Goal: Task Accomplishment & Management: Manage account settings

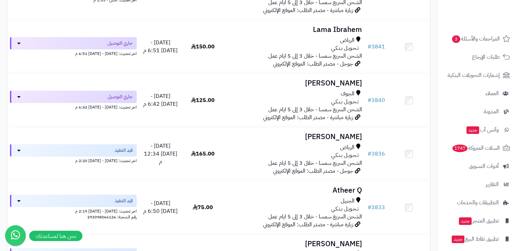
scroll to position [300, 0]
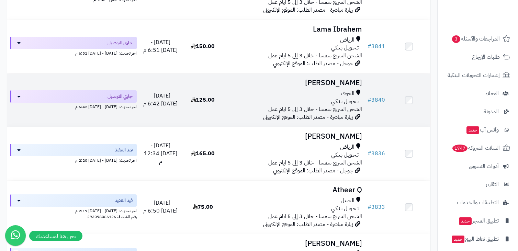
click at [294, 88] on td "أمينه الرويلي الجوف تـحـويـل بـنـكـي الشحن السريع سمسا - خلال 3 إلى 5 ايام عمل …" at bounding box center [294, 99] width 141 height 53
click at [279, 102] on div "تـحـويـل بـنـكـي" at bounding box center [294, 101] width 135 height 8
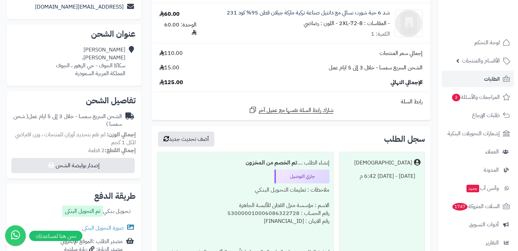
scroll to position [130, 0]
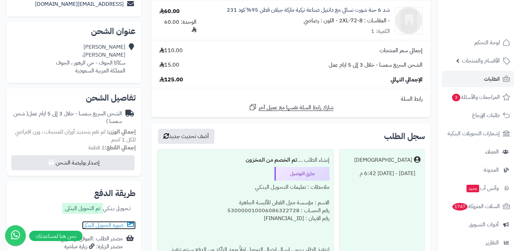
click at [110, 224] on link "صورة التحويل البنكى" at bounding box center [109, 225] width 54 height 8
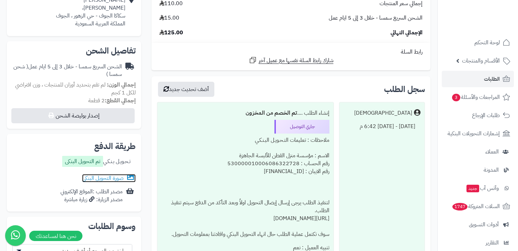
scroll to position [0, 0]
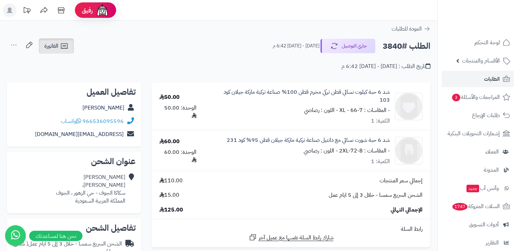
click at [67, 44] on icon at bounding box center [64, 46] width 8 height 8
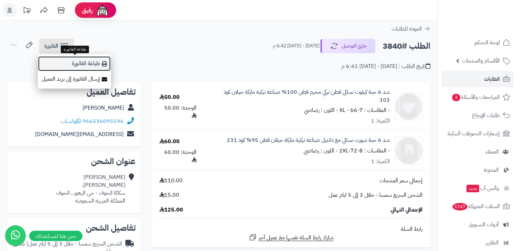
click at [79, 68] on link "طباعة الفاتورة" at bounding box center [74, 63] width 73 height 15
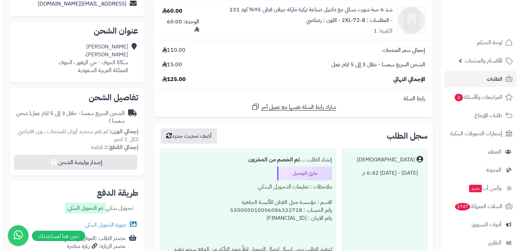
scroll to position [132, 0]
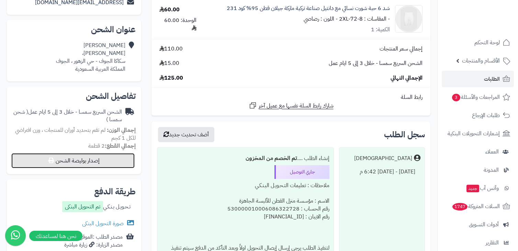
click at [112, 164] on button "إصدار بوليصة الشحن" at bounding box center [72, 160] width 123 height 15
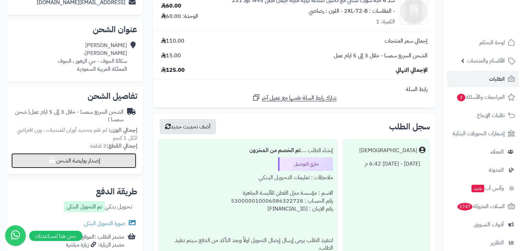
select select "****"
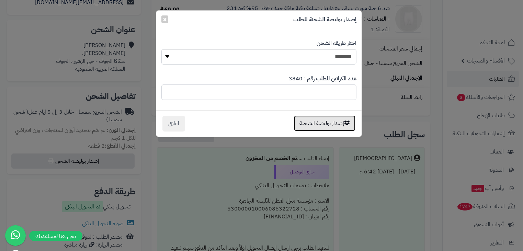
click at [302, 125] on button "إصدار بوليصة الشحنة" at bounding box center [324, 123] width 61 height 16
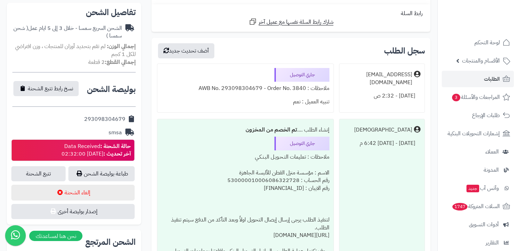
scroll to position [216, 0]
click at [119, 177] on link "طباعة بوليصة الشحن" at bounding box center [101, 173] width 66 height 15
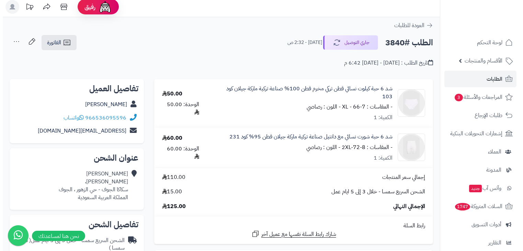
scroll to position [0, 0]
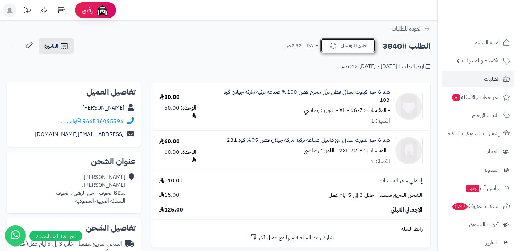
click at [361, 44] on button "جاري التوصيل" at bounding box center [347, 45] width 55 height 14
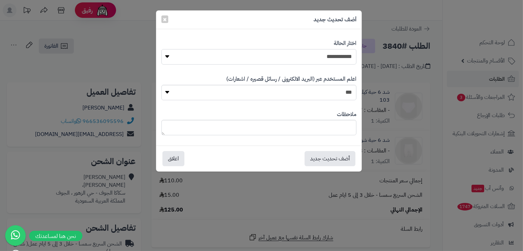
click at [329, 59] on select "**********" at bounding box center [258, 56] width 195 height 15
select select "*"
click at [161, 49] on select "**********" at bounding box center [258, 56] width 195 height 15
click at [328, 91] on select "*** **" at bounding box center [258, 92] width 195 height 15
select select "*"
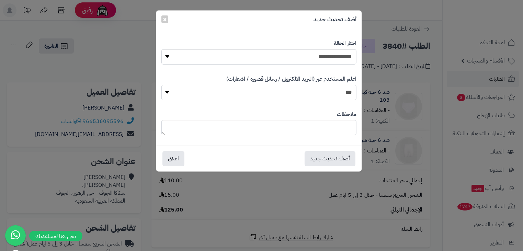
click at [161, 85] on select "*** **" at bounding box center [258, 92] width 195 height 15
click at [328, 161] on button "أضف تحديث جديد" at bounding box center [329, 158] width 51 height 15
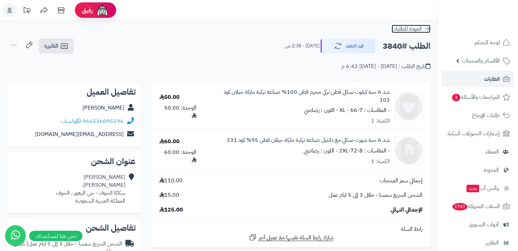
click at [427, 30] on icon at bounding box center [426, 28] width 7 height 7
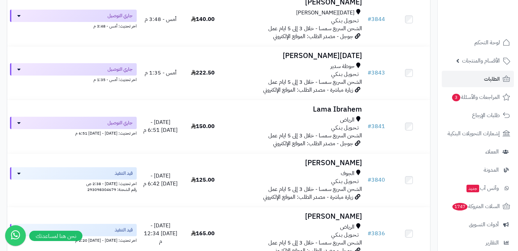
scroll to position [221, 0]
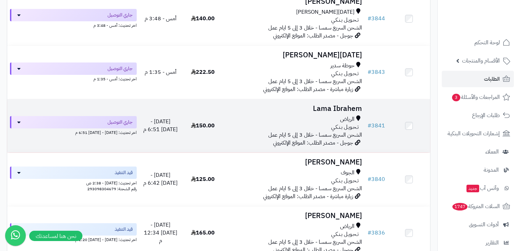
click at [332, 122] on div "الرياض" at bounding box center [294, 119] width 135 height 8
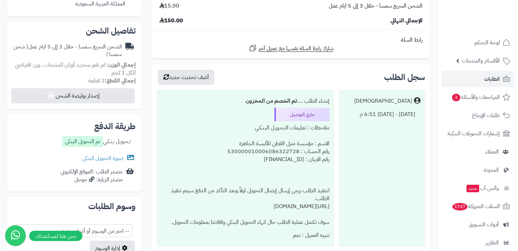
scroll to position [199, 0]
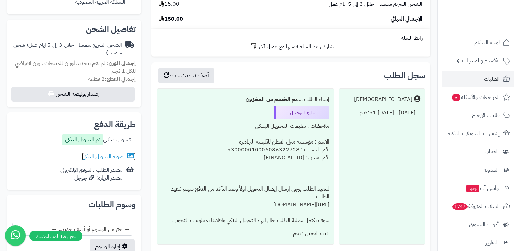
click at [118, 157] on link "صورة التحويل البنكى" at bounding box center [109, 156] width 54 height 8
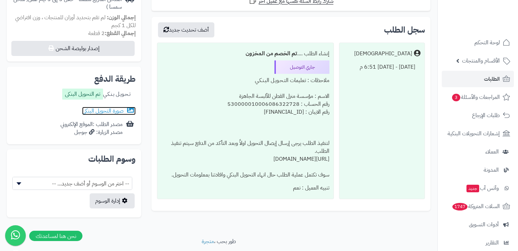
scroll to position [245, 0]
click at [99, 112] on link "صورة التحويل البنكى" at bounding box center [109, 110] width 54 height 8
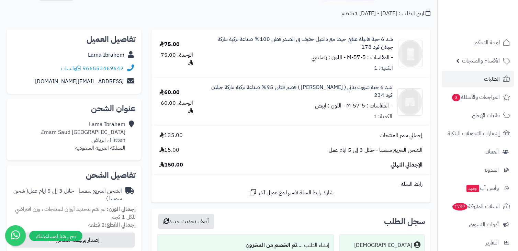
scroll to position [0, 0]
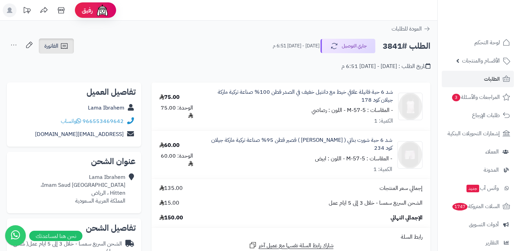
click at [54, 46] on span "الفاتورة" at bounding box center [51, 46] width 14 height 8
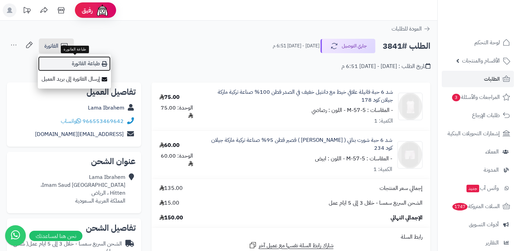
click at [71, 62] on link "طباعة الفاتورة" at bounding box center [74, 63] width 73 height 15
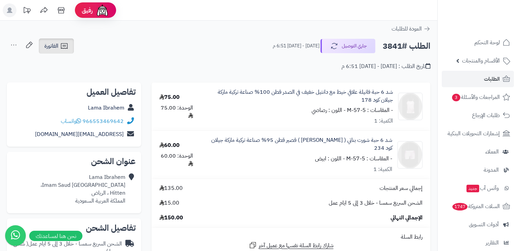
click at [69, 48] on link "الفاتورة" at bounding box center [56, 45] width 35 height 15
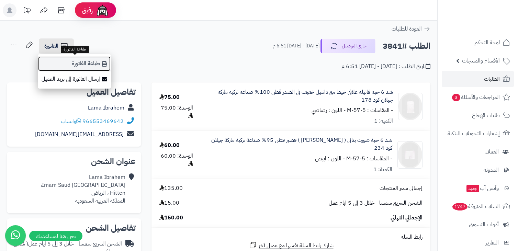
click at [77, 58] on link "طباعة الفاتورة" at bounding box center [74, 63] width 73 height 15
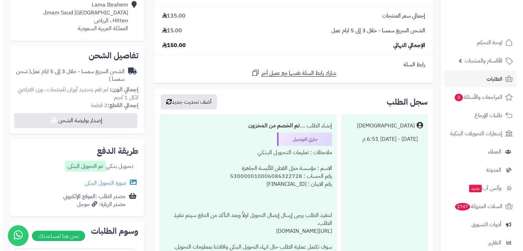
scroll to position [173, 0]
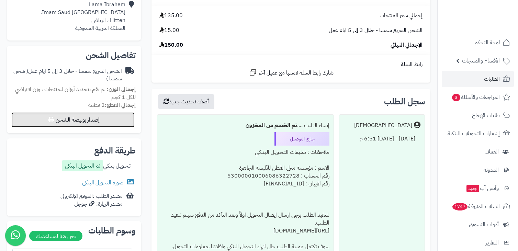
click at [109, 121] on button "إصدار بوليصة الشحن" at bounding box center [72, 119] width 123 height 15
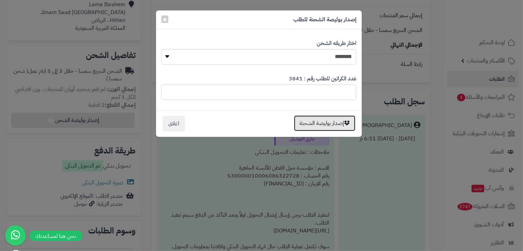
click at [327, 120] on button "إصدار بوليصة الشحنة" at bounding box center [324, 123] width 61 height 16
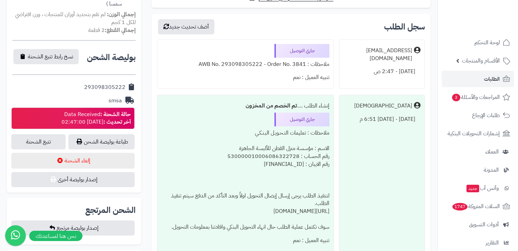
scroll to position [250, 0]
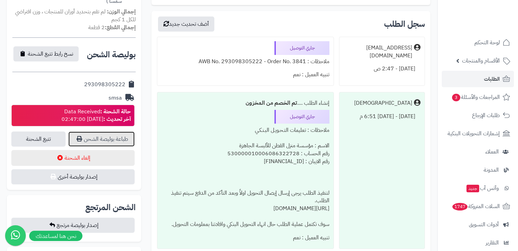
click at [124, 139] on link "طباعة بوليصة الشحن" at bounding box center [101, 138] width 66 height 15
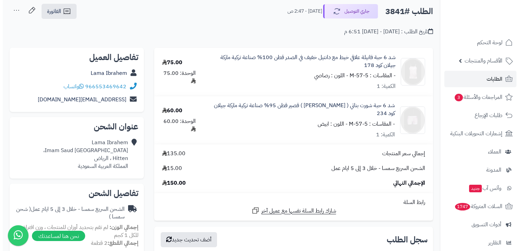
scroll to position [0, 0]
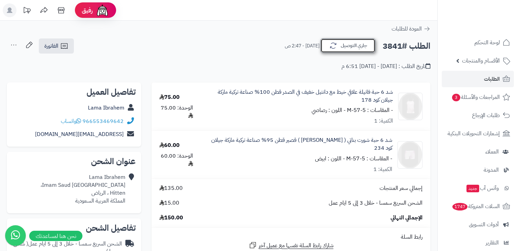
click at [348, 48] on button "جاري التوصيل" at bounding box center [347, 45] width 55 height 14
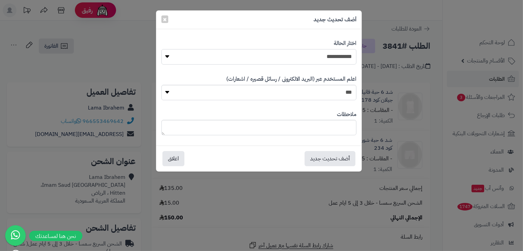
click at [332, 54] on select "**********" at bounding box center [258, 56] width 195 height 15
select select "*"
click at [161, 49] on select "**********" at bounding box center [258, 56] width 195 height 15
click at [324, 98] on select "*** **" at bounding box center [258, 92] width 195 height 15
select select "*"
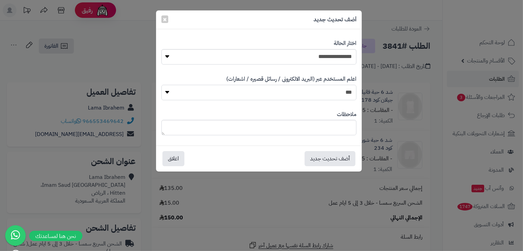
click at [161, 85] on select "*** **" at bounding box center [258, 92] width 195 height 15
click at [330, 160] on button "أضف تحديث جديد" at bounding box center [329, 158] width 51 height 15
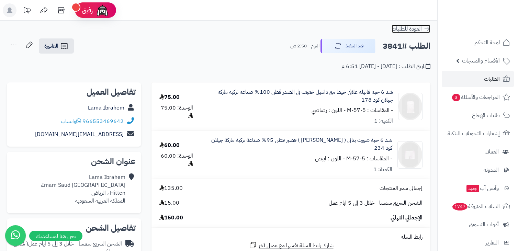
click at [424, 30] on icon at bounding box center [426, 28] width 7 height 7
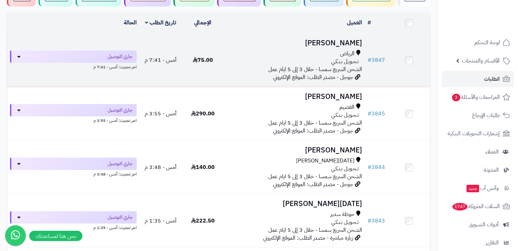
scroll to position [72, 0]
click at [325, 63] on div "تـحـويـل بـنـكـي" at bounding box center [294, 62] width 135 height 8
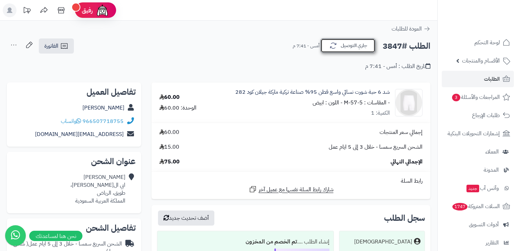
click at [337, 47] on button "جاري التوصيل" at bounding box center [347, 45] width 55 height 14
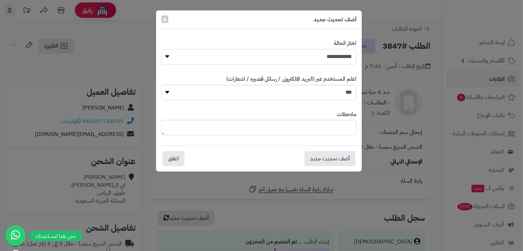
click at [292, 58] on select "**********" at bounding box center [258, 56] width 195 height 15
select select "*"
click at [161, 49] on select "**********" at bounding box center [258, 56] width 195 height 15
click at [322, 98] on select "*** **" at bounding box center [258, 92] width 195 height 15
click at [315, 159] on button "أضف تحديث جديد" at bounding box center [329, 158] width 51 height 15
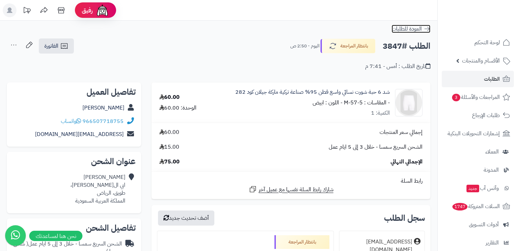
click at [428, 26] on icon at bounding box center [426, 28] width 7 height 7
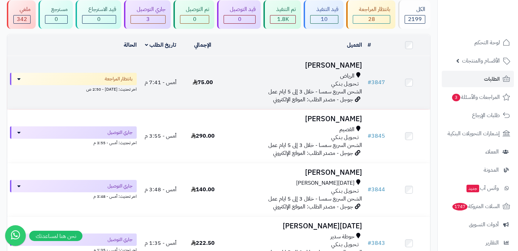
scroll to position [51, 0]
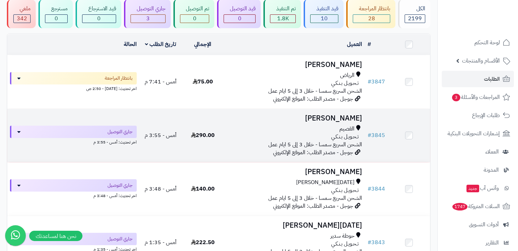
click at [312, 153] on span "جوجل - مصدر الطلب: الموقع الإلكتروني" at bounding box center [313, 152] width 80 height 8
click at [299, 133] on div "تـحـويـل بـنـكـي" at bounding box center [294, 137] width 135 height 8
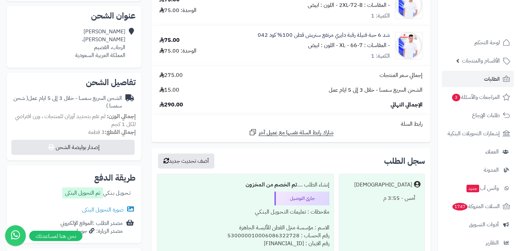
scroll to position [170, 0]
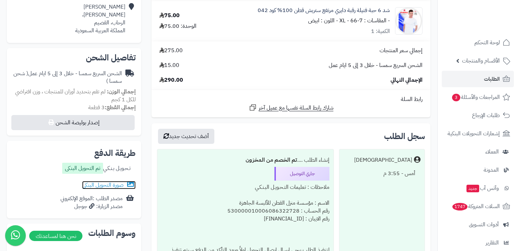
click at [111, 183] on link "صورة التحويل البنكى" at bounding box center [109, 185] width 54 height 8
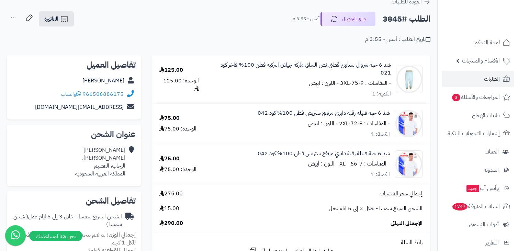
scroll to position [0, 0]
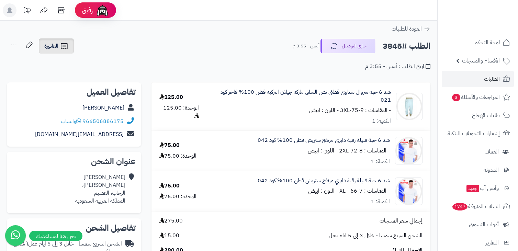
click at [57, 46] on span "الفاتورة" at bounding box center [51, 46] width 14 height 8
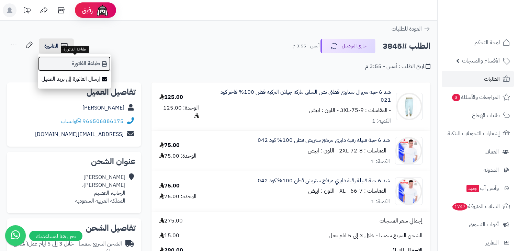
click at [73, 60] on link "طباعة الفاتورة" at bounding box center [74, 63] width 73 height 15
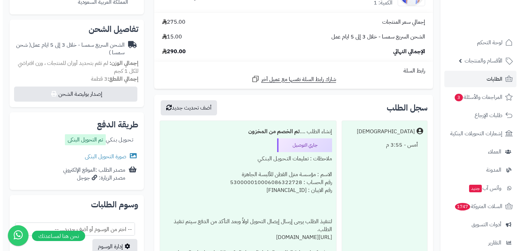
scroll to position [210, 0]
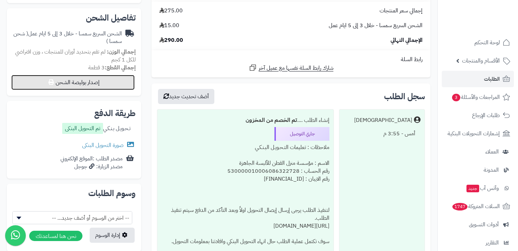
click at [108, 81] on button "إصدار بوليصة الشحن" at bounding box center [72, 82] width 123 height 15
select select "****"
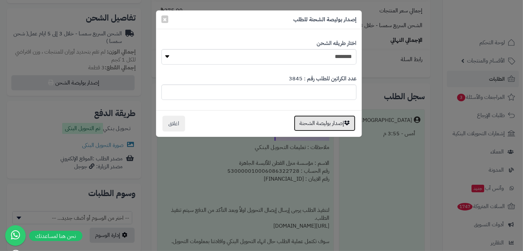
click at [333, 125] on button "إصدار بوليصة الشحنة" at bounding box center [324, 123] width 61 height 16
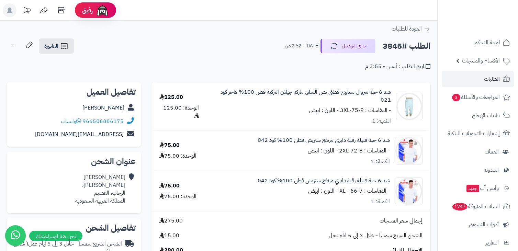
scroll to position [210, 0]
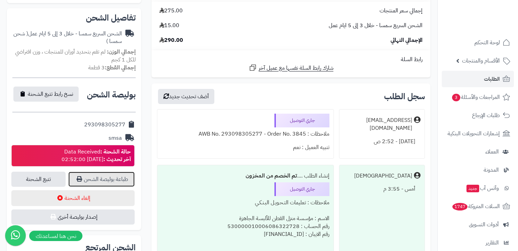
click at [112, 176] on link "طباعة بوليصة الشحن" at bounding box center [101, 179] width 66 height 15
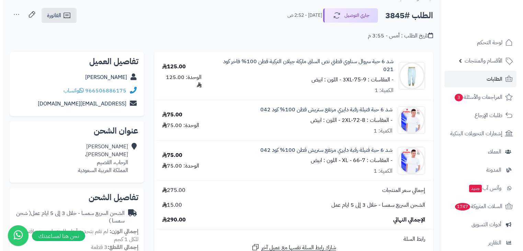
scroll to position [0, 0]
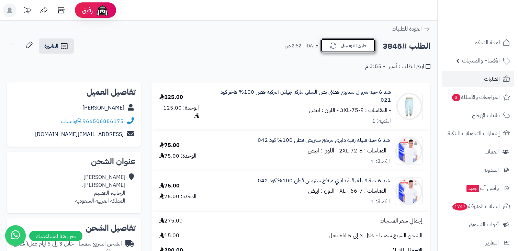
click at [358, 46] on button "جاري التوصيل" at bounding box center [347, 45] width 55 height 14
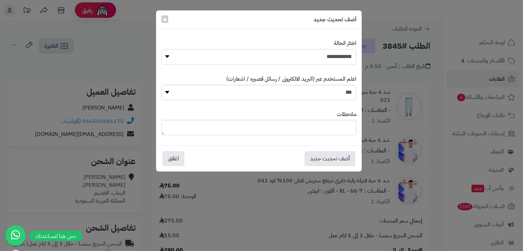
click at [316, 57] on select "**********" at bounding box center [258, 56] width 195 height 15
select select "*"
click at [161, 49] on select "**********" at bounding box center [258, 56] width 195 height 15
click at [327, 158] on button "أضف تحديث جديد" at bounding box center [329, 158] width 51 height 15
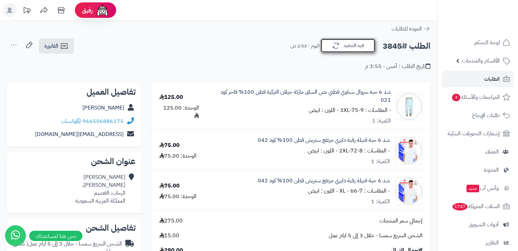
click at [346, 48] on button "قيد التنفيذ" at bounding box center [347, 45] width 55 height 14
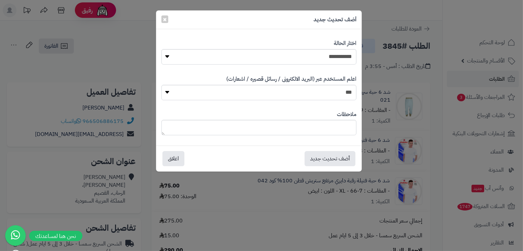
click at [368, 86] on div "**********" at bounding box center [261, 125] width 523 height 251
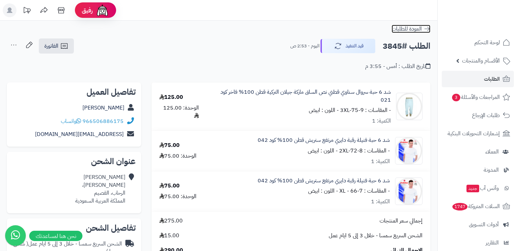
click at [425, 28] on icon at bounding box center [426, 28] width 7 height 7
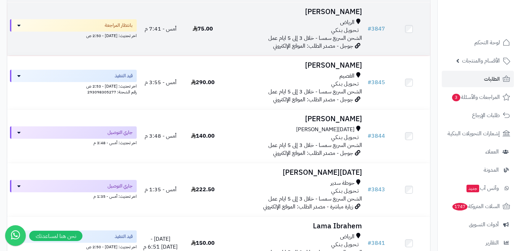
scroll to position [104, 0]
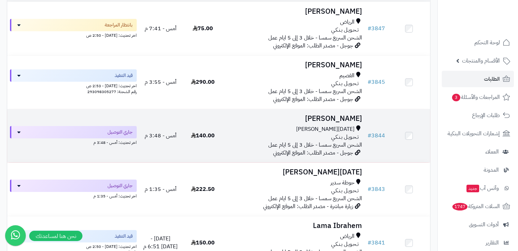
click at [294, 128] on div "خميس مشيط" at bounding box center [294, 129] width 135 height 8
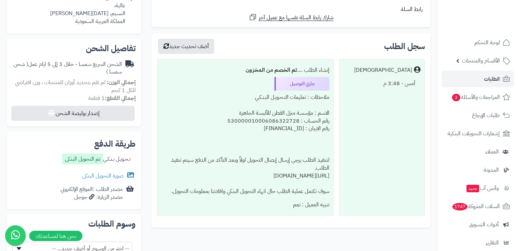
scroll to position [180, 0]
click at [109, 175] on link "صورة التحويل البنكى" at bounding box center [109, 175] width 54 height 8
click at [93, 172] on link "صورة التحويل البنكى" at bounding box center [109, 175] width 54 height 8
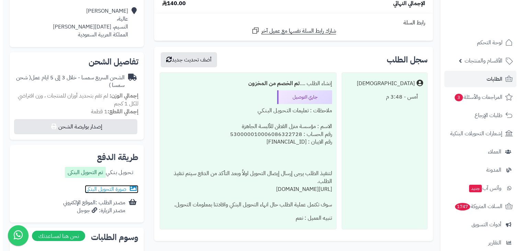
scroll to position [166, 0]
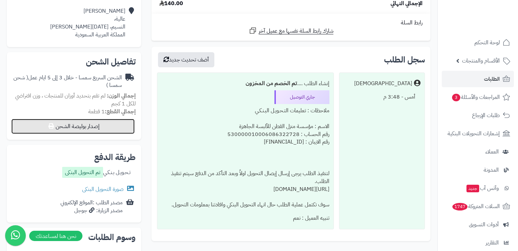
click at [109, 132] on button "إصدار بوليصة الشحن" at bounding box center [72, 126] width 123 height 15
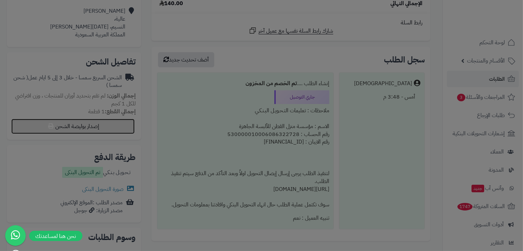
select select "****"
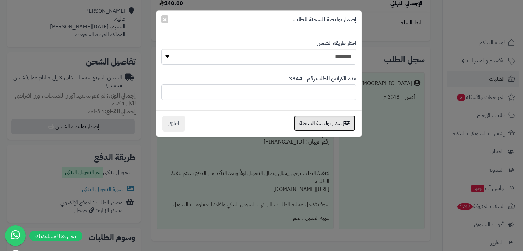
click at [309, 123] on button "إصدار بوليصة الشحنة" at bounding box center [324, 123] width 61 height 16
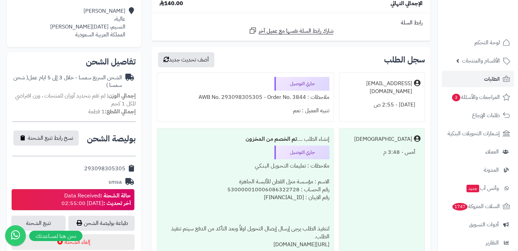
scroll to position [210, 0]
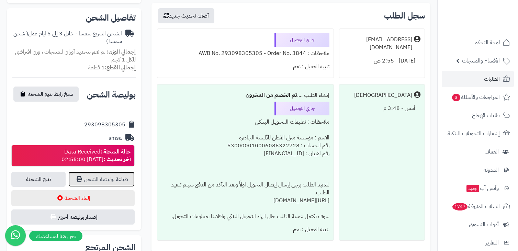
click at [107, 180] on link "طباعة بوليصة الشحن" at bounding box center [101, 179] width 66 height 15
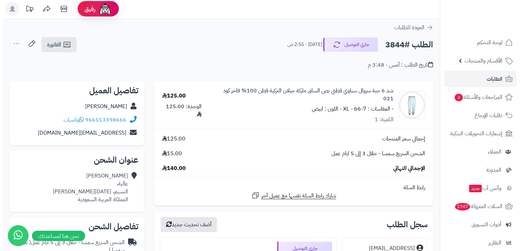
scroll to position [1, 0]
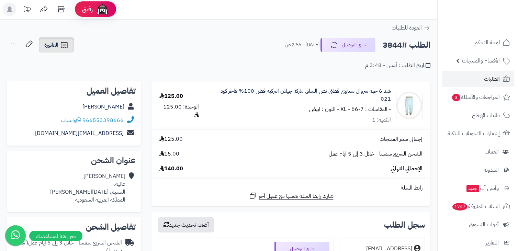
click at [71, 44] on link "الفاتورة" at bounding box center [56, 44] width 35 height 15
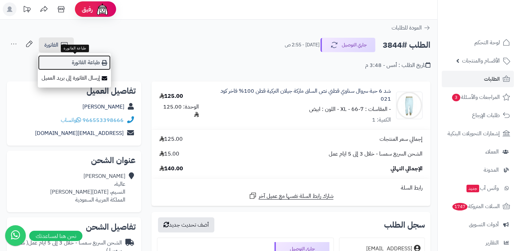
click at [74, 62] on link "طباعة الفاتورة" at bounding box center [74, 62] width 73 height 15
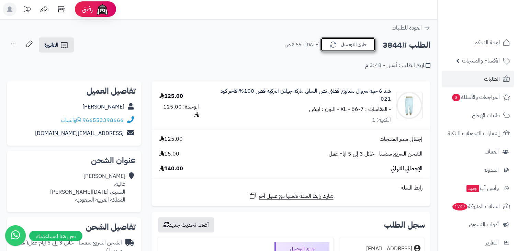
click at [366, 49] on button "جاري التوصيل" at bounding box center [347, 44] width 55 height 14
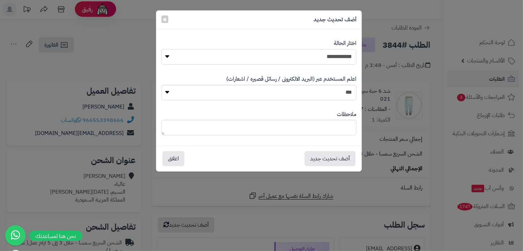
click at [331, 62] on select "**********" at bounding box center [258, 56] width 195 height 15
select select "*"
click at [161, 49] on select "**********" at bounding box center [258, 56] width 195 height 15
click at [329, 93] on select "*** **" at bounding box center [258, 92] width 195 height 15
select select "*"
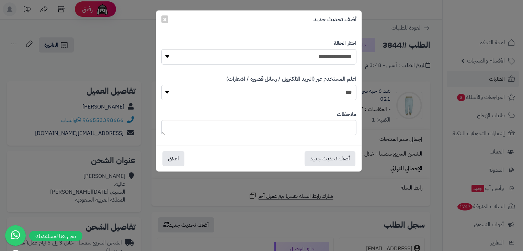
click at [161, 85] on select "*** **" at bounding box center [258, 92] width 195 height 15
click at [327, 157] on button "أضف تحديث جديد" at bounding box center [329, 158] width 51 height 15
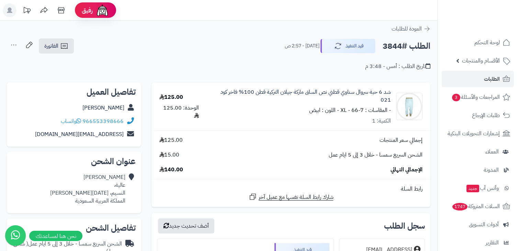
scroll to position [1, 0]
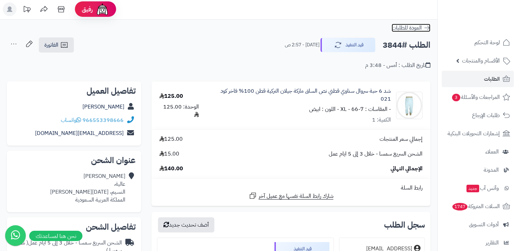
click at [427, 30] on icon at bounding box center [426, 27] width 7 height 7
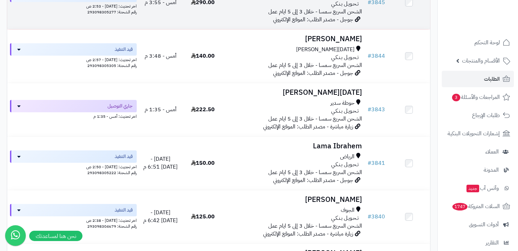
scroll to position [185, 0]
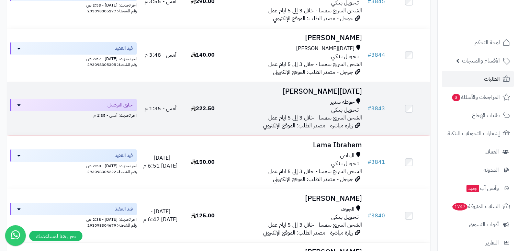
click at [282, 106] on div "تـحـويـل بـنـكـي" at bounding box center [294, 110] width 135 height 8
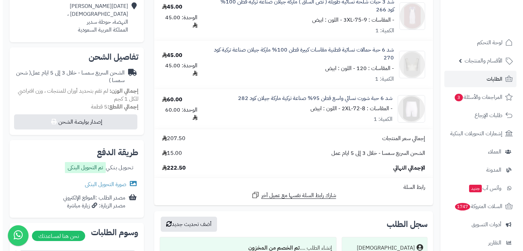
scroll to position [171, 0]
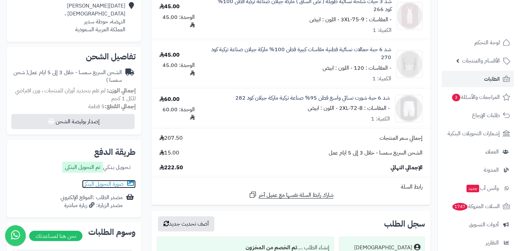
click at [111, 184] on link "صورة التحويل البنكى" at bounding box center [109, 184] width 54 height 8
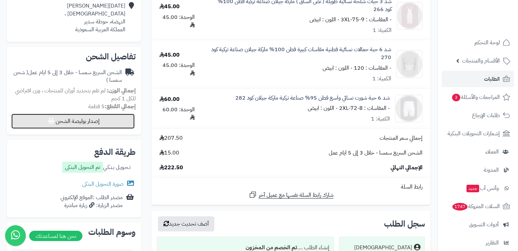
click at [100, 119] on button "إصدار بوليصة الشحن" at bounding box center [72, 121] width 123 height 15
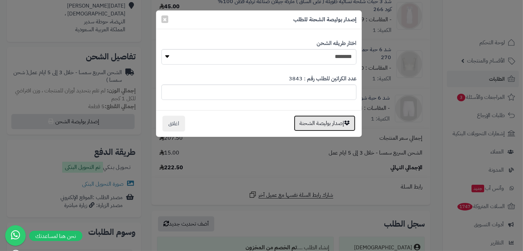
click at [301, 127] on button "إصدار بوليصة الشحنة" at bounding box center [324, 123] width 61 height 16
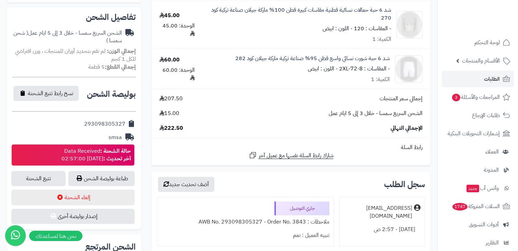
scroll to position [211, 0]
click at [115, 176] on link "طباعة بوليصة الشحن" at bounding box center [101, 178] width 66 height 15
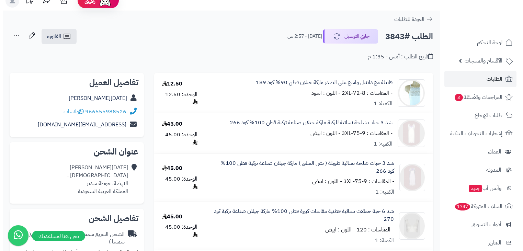
scroll to position [0, 0]
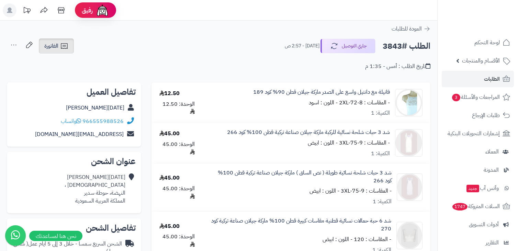
click at [52, 51] on link "الفاتورة" at bounding box center [56, 45] width 35 height 15
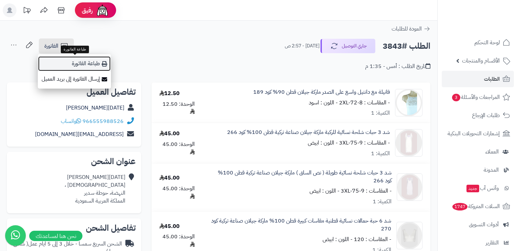
click at [88, 62] on link "طباعة الفاتورة" at bounding box center [74, 63] width 73 height 15
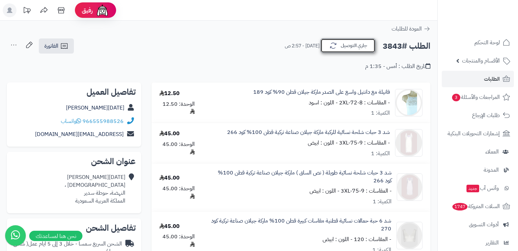
click at [339, 45] on button "جاري التوصيل" at bounding box center [347, 45] width 55 height 14
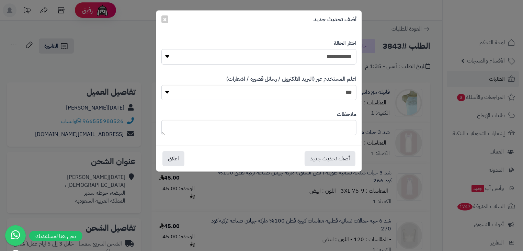
click at [320, 59] on select "**********" at bounding box center [258, 56] width 195 height 15
select select "*"
click at [161, 49] on select "**********" at bounding box center [258, 56] width 195 height 15
click at [326, 96] on select "*** **" at bounding box center [258, 92] width 195 height 15
click at [325, 124] on textarea at bounding box center [258, 127] width 195 height 15
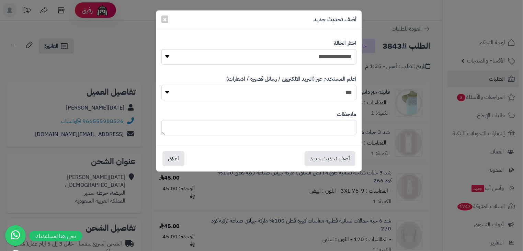
click at [334, 99] on select "*** **" at bounding box center [258, 92] width 195 height 15
select select "*"
click at [161, 85] on select "*** **" at bounding box center [258, 92] width 195 height 15
click at [331, 160] on button "أضف تحديث جديد" at bounding box center [329, 158] width 51 height 15
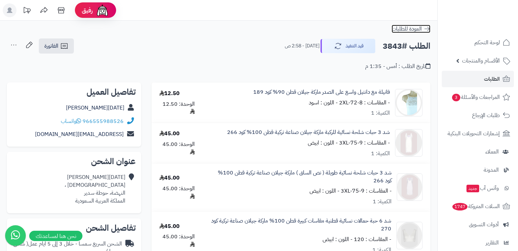
click at [427, 28] on icon at bounding box center [426, 28] width 7 height 7
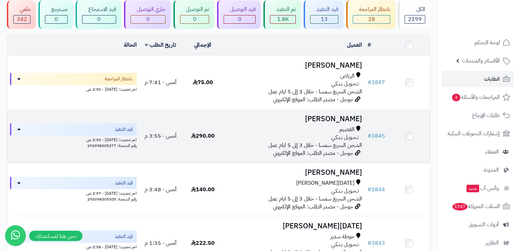
scroll to position [49, 0]
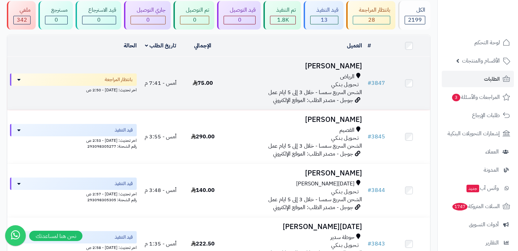
click at [294, 78] on div "الرياض" at bounding box center [294, 77] width 135 height 8
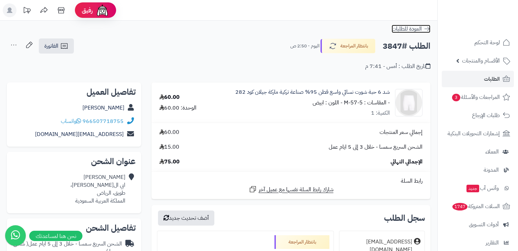
click at [428, 28] on icon at bounding box center [426, 29] width 5 height 4
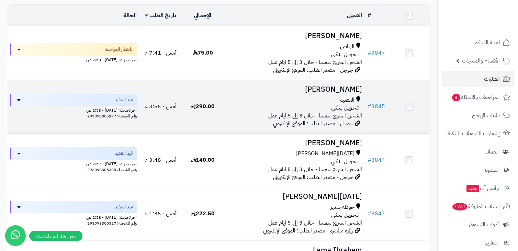
scroll to position [81, 0]
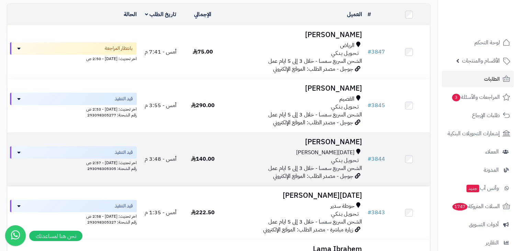
click at [287, 141] on h3 "[PERSON_NAME]" at bounding box center [294, 142] width 135 height 8
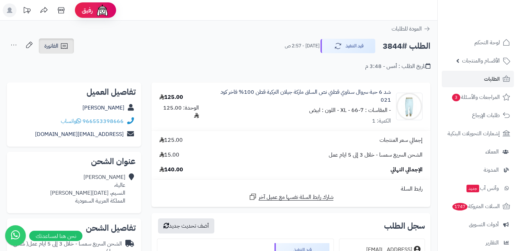
click at [66, 44] on icon at bounding box center [64, 46] width 8 height 8
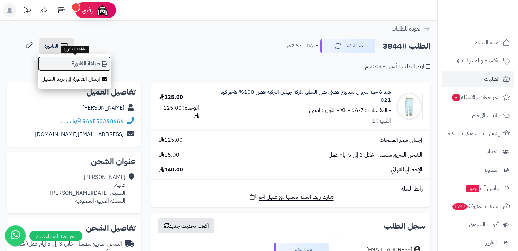
click at [79, 68] on link "طباعة الفاتورة" at bounding box center [74, 63] width 73 height 15
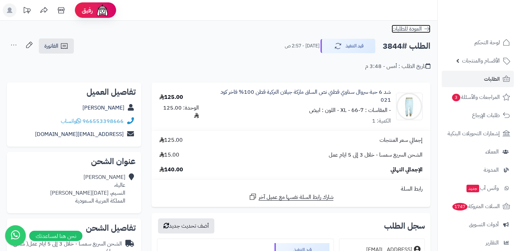
click at [430, 29] on icon at bounding box center [426, 28] width 7 height 7
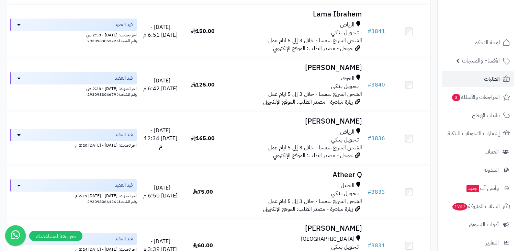
scroll to position [316, 0]
